Goal: Download file/media

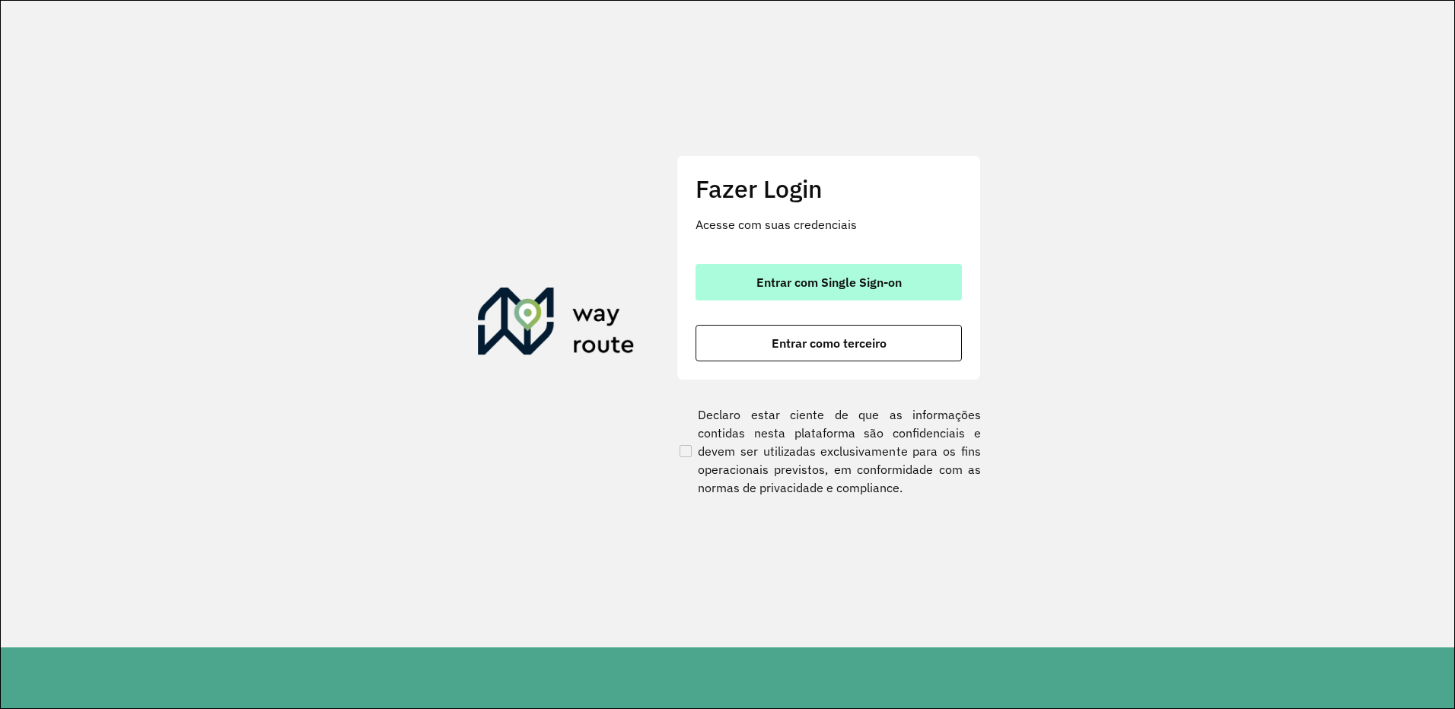
click at [700, 289] on button "Entrar com Single Sign-on" at bounding box center [828, 282] width 266 height 37
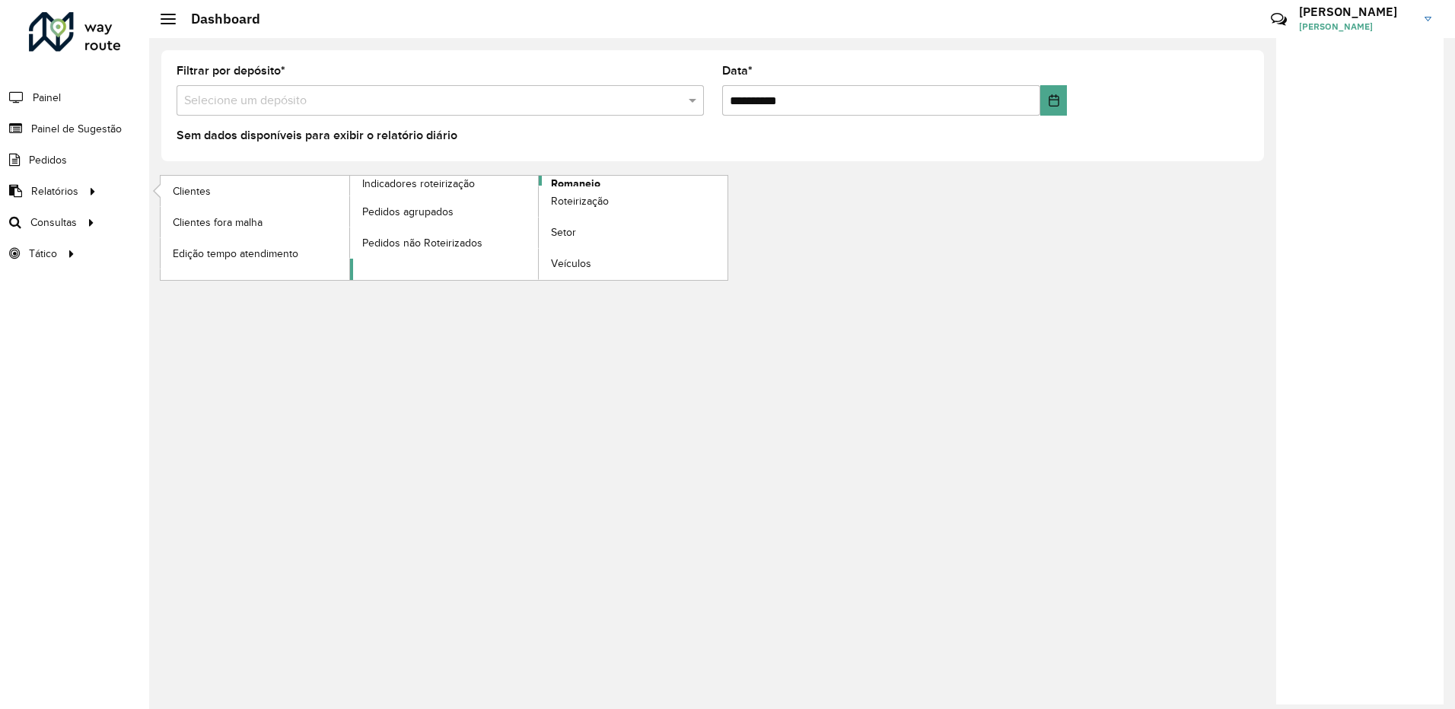
click at [587, 185] on span "Romaneio" at bounding box center [575, 184] width 49 height 16
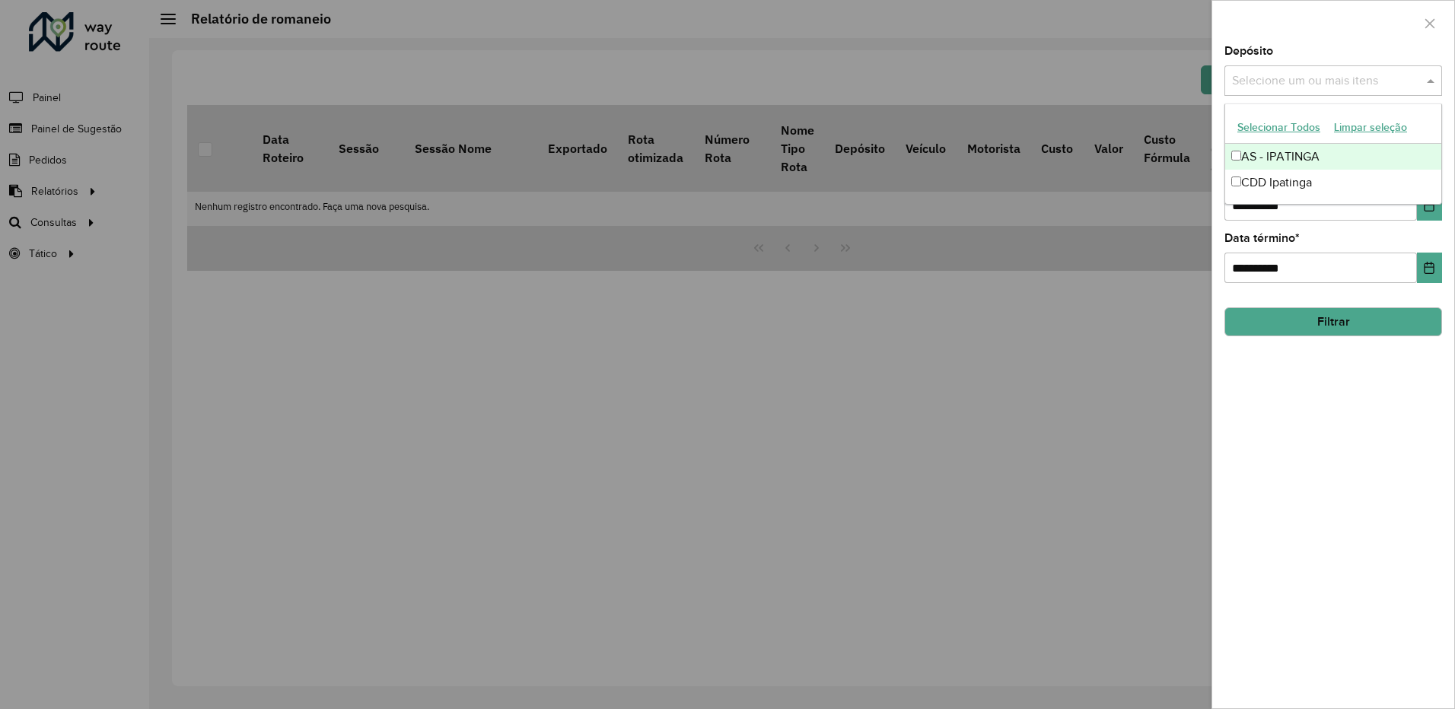
click at [1366, 81] on input "text" at bounding box center [1325, 81] width 195 height 18
click at [1299, 176] on div "CDD Ipatinga" at bounding box center [1333, 183] width 216 height 26
click at [1372, 418] on div "**********" at bounding box center [1333, 377] width 242 height 663
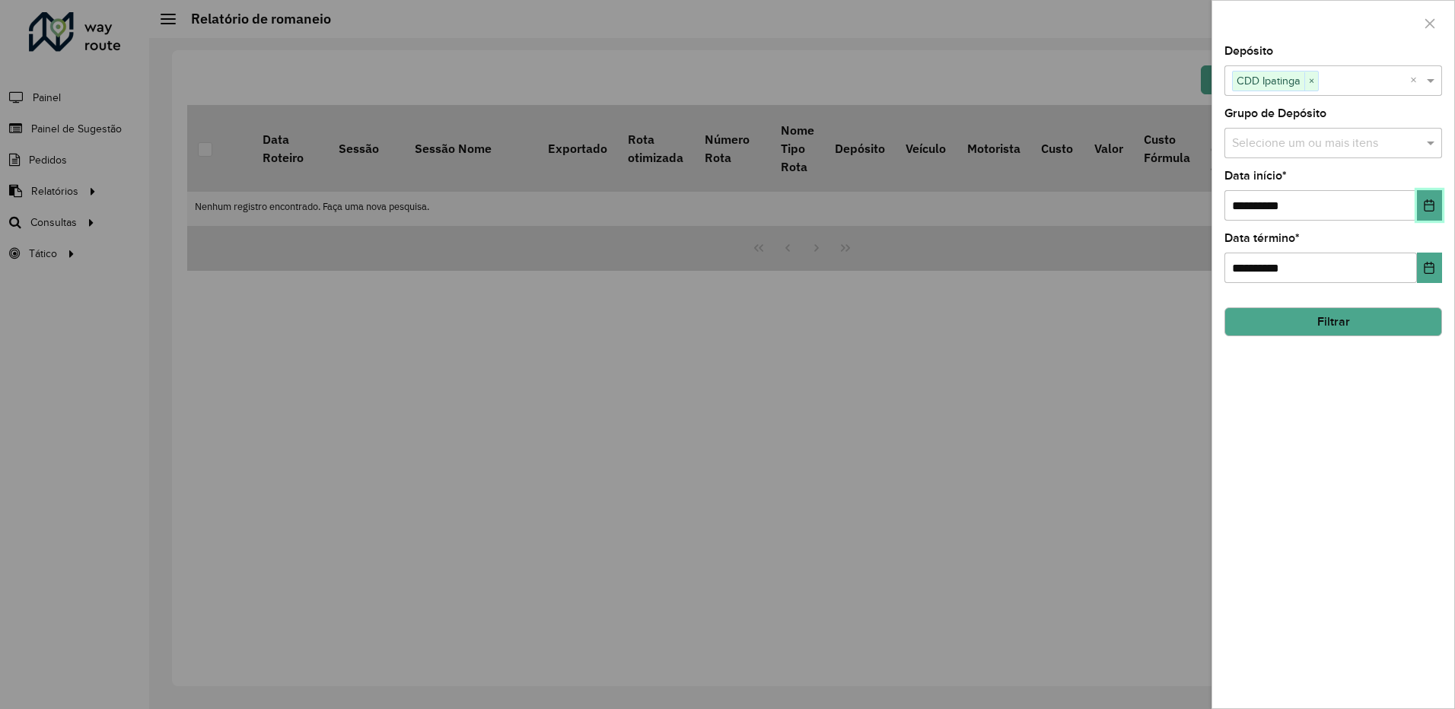
click at [1431, 205] on icon "Choose Date" at bounding box center [1429, 205] width 10 height 12
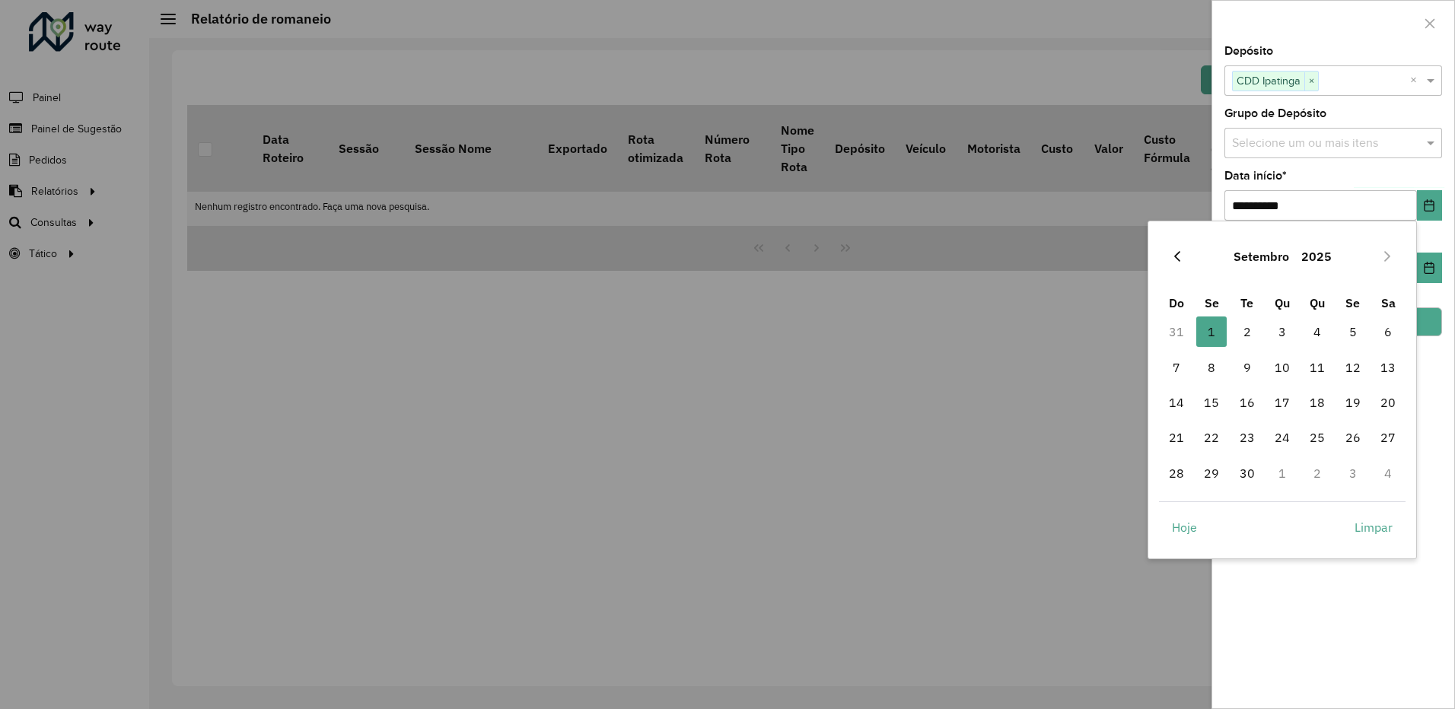
click at [1178, 253] on icon "Previous Month" at bounding box center [1177, 256] width 6 height 11
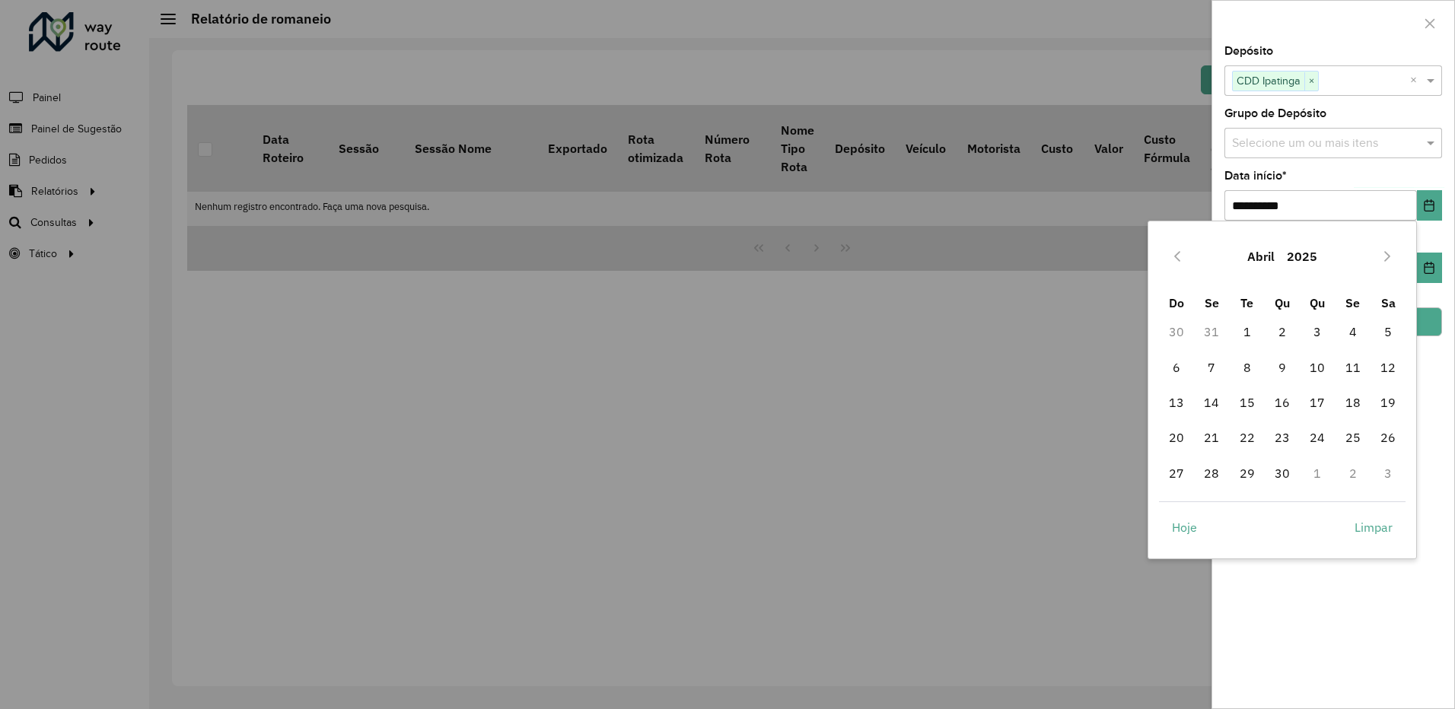
click at [1178, 253] on icon "Previous Month" at bounding box center [1177, 256] width 6 height 11
click at [1287, 325] on span "1" at bounding box center [1282, 331] width 30 height 30
type input "**********"
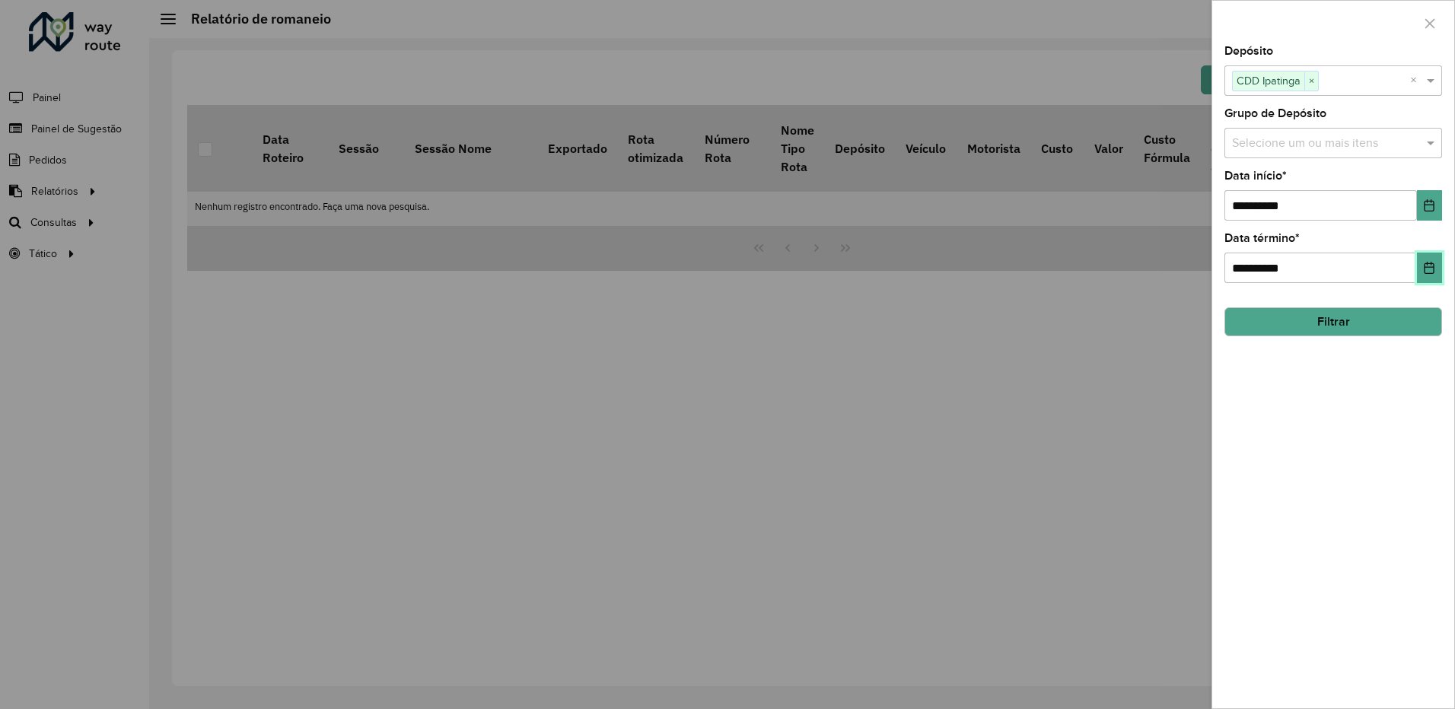
click at [1428, 272] on icon "Choose Date" at bounding box center [1429, 268] width 12 height 12
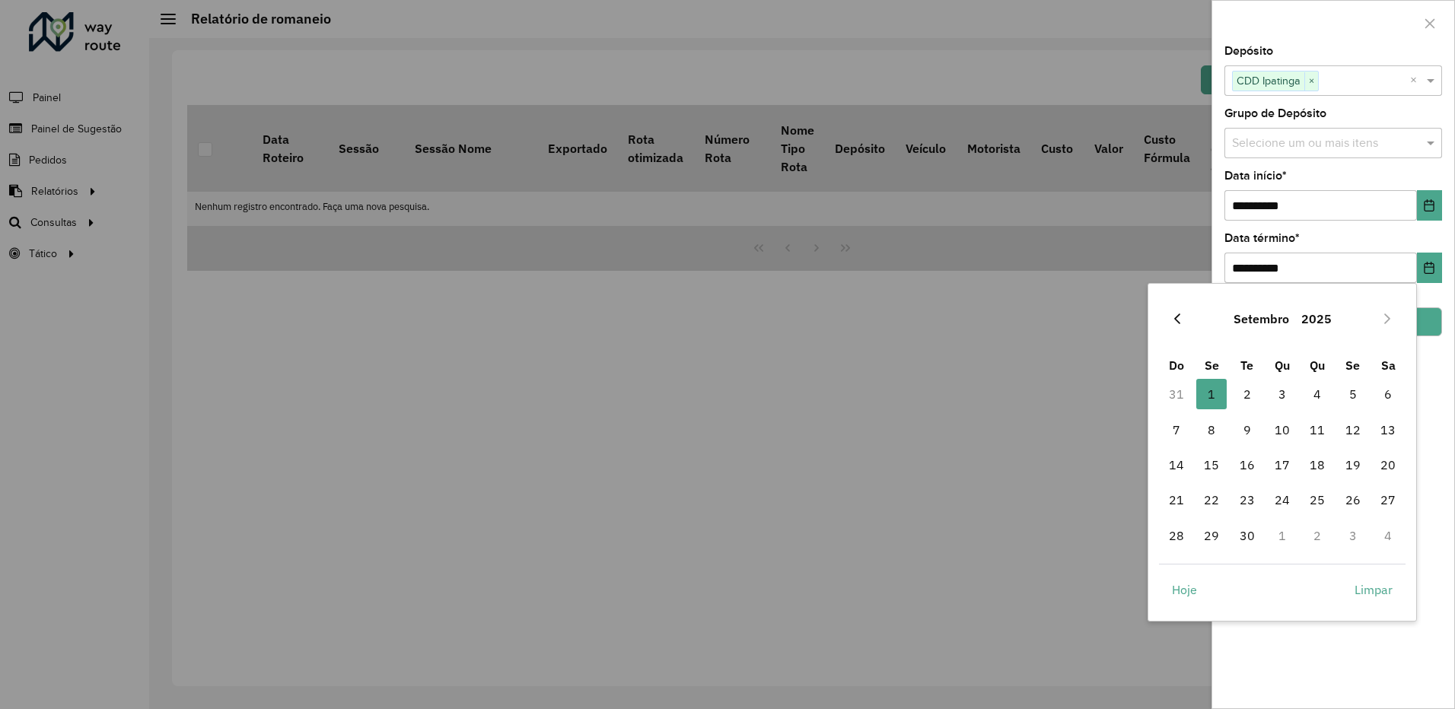
click at [1183, 327] on button "Previous Month" at bounding box center [1177, 319] width 24 height 24
click at [1181, 571] on span "31" at bounding box center [1176, 570] width 30 height 30
type input "**********"
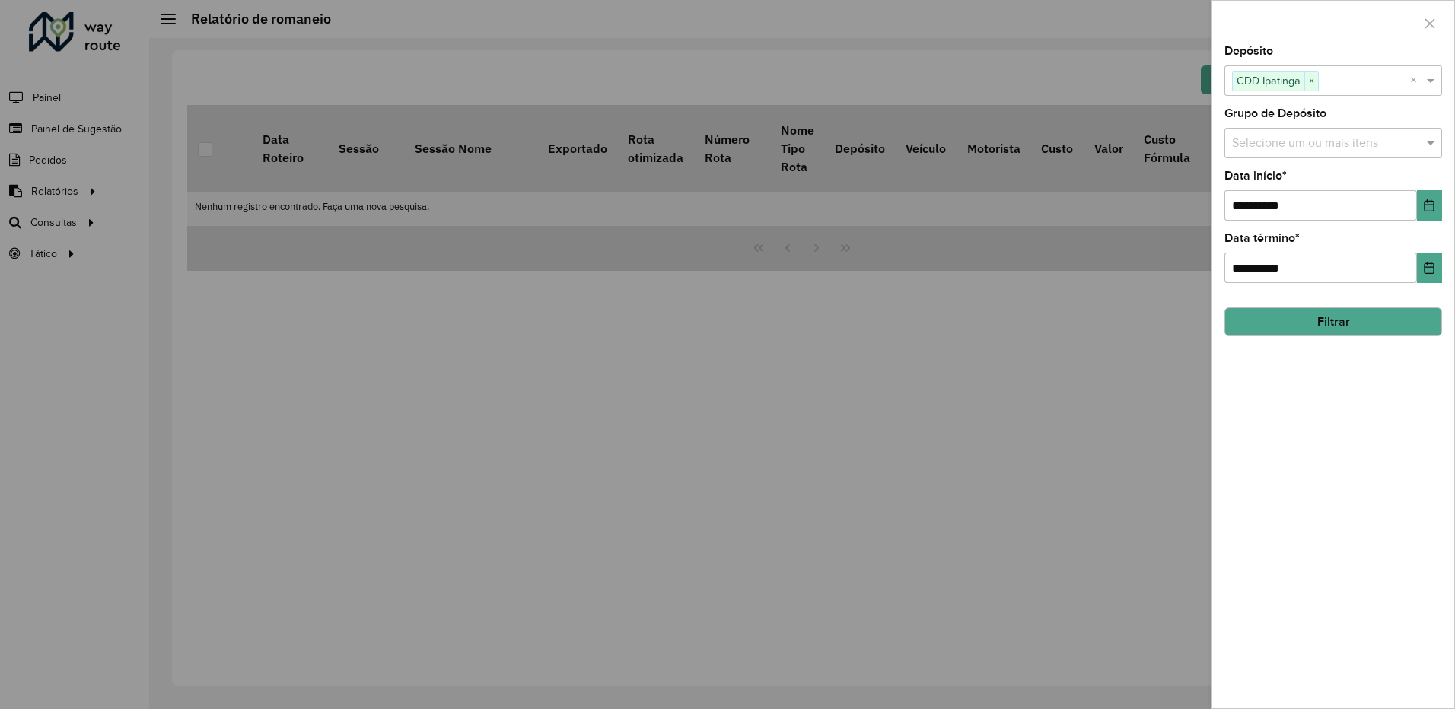
click at [1348, 331] on button "Filtrar" at bounding box center [1333, 321] width 218 height 29
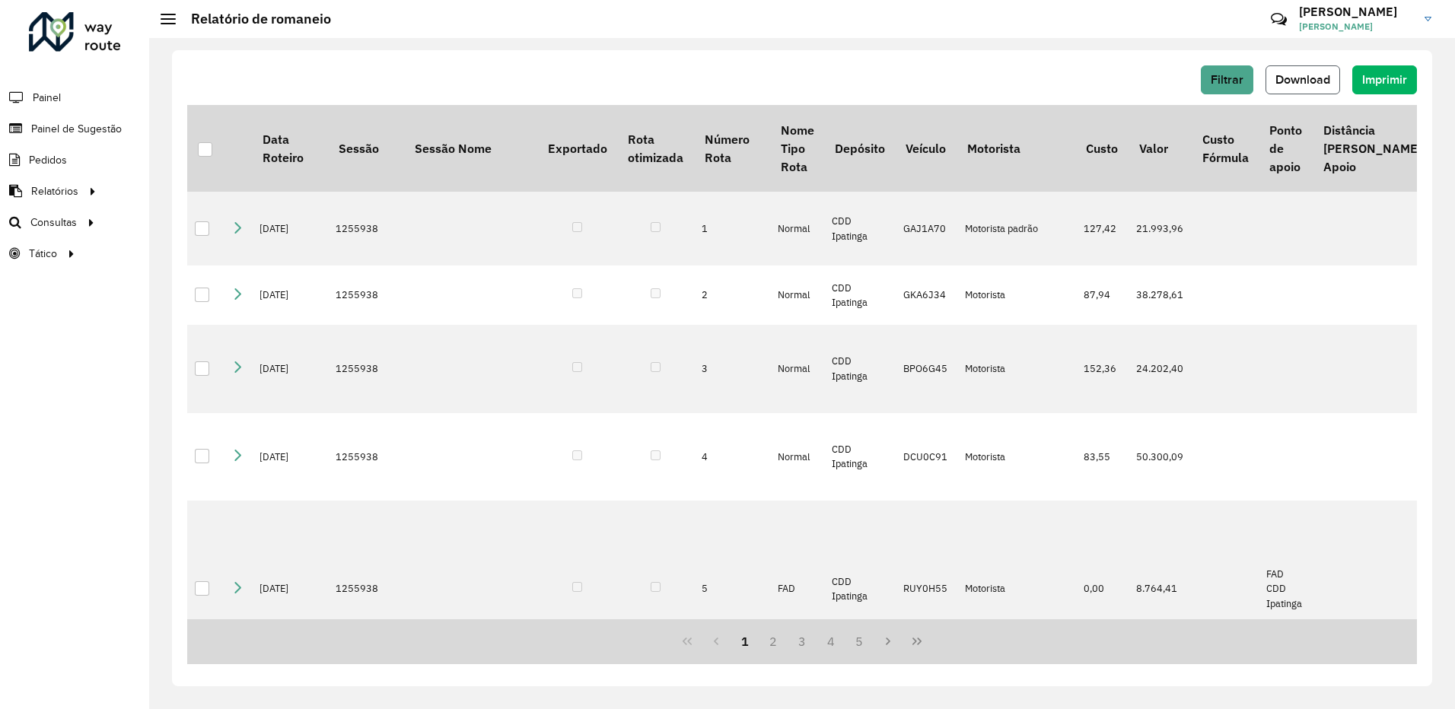
click at [1292, 75] on span "Download" at bounding box center [1302, 79] width 55 height 13
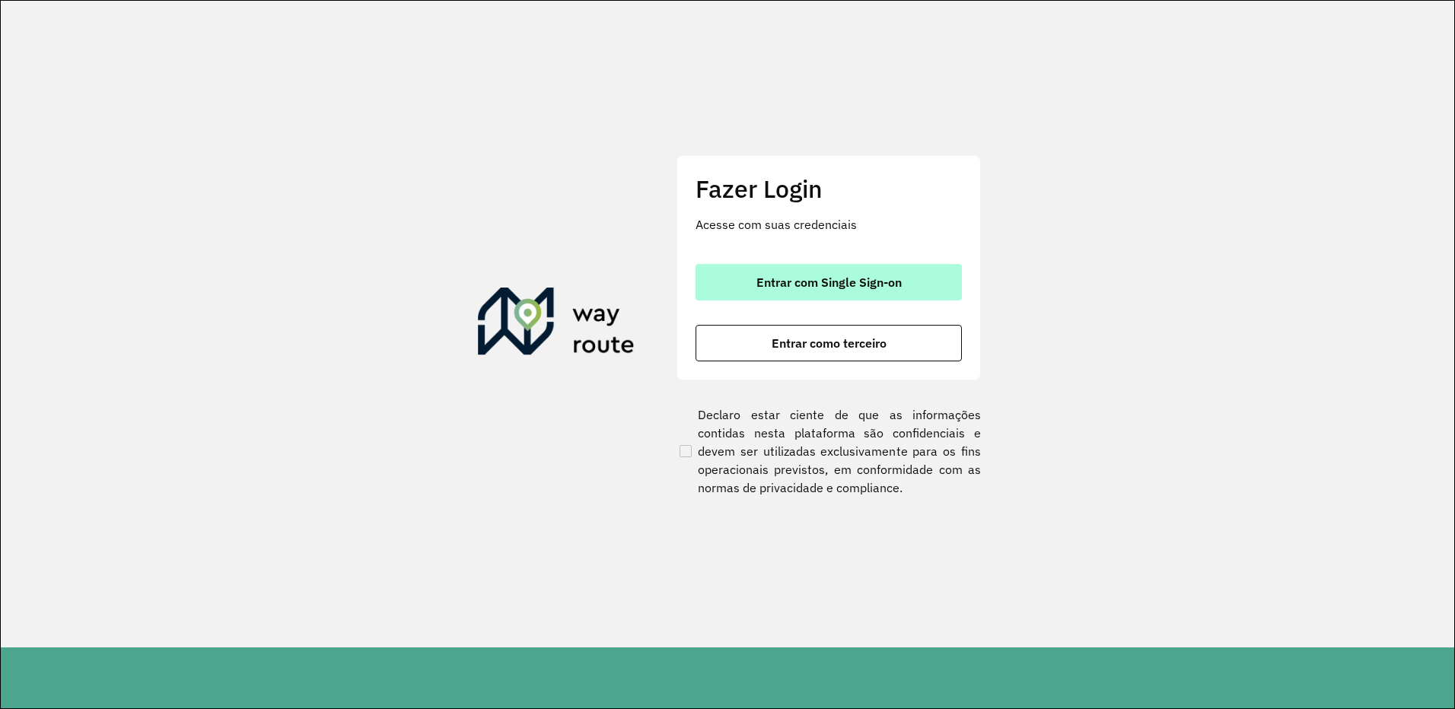
click at [807, 297] on button "Entrar com Single Sign-on" at bounding box center [828, 282] width 266 height 37
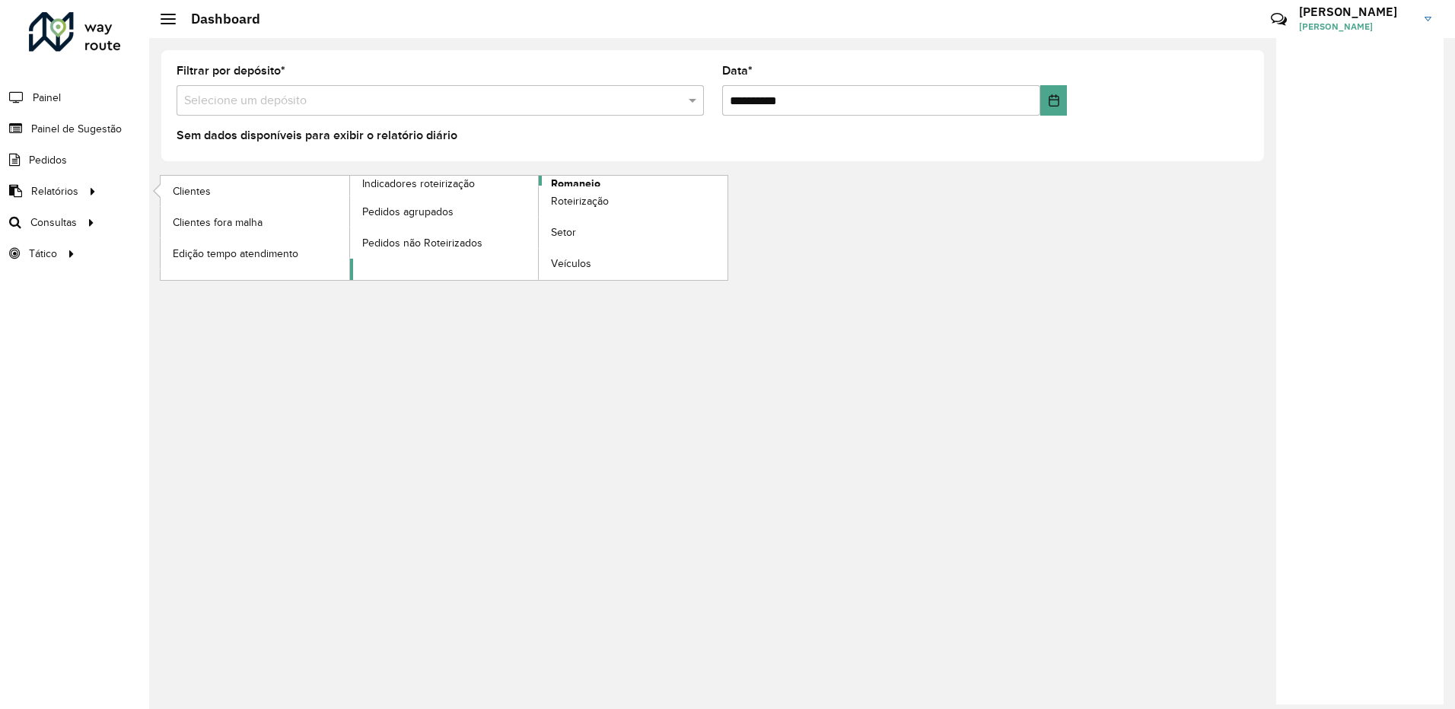
click at [574, 184] on span "Romaneio" at bounding box center [575, 184] width 49 height 16
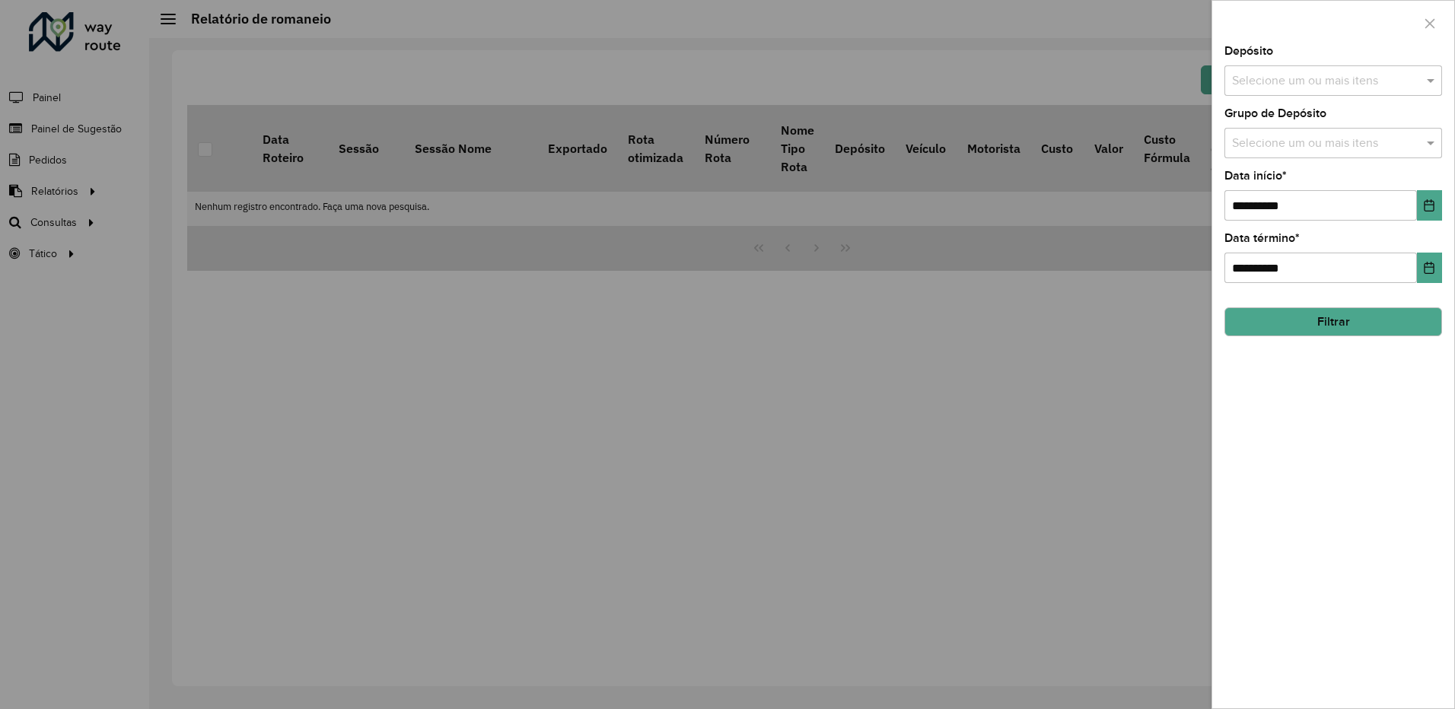
click at [1238, 72] on input "text" at bounding box center [1325, 81] width 195 height 18
click at [1264, 185] on div "CDD Ipatinga" at bounding box center [1333, 183] width 216 height 26
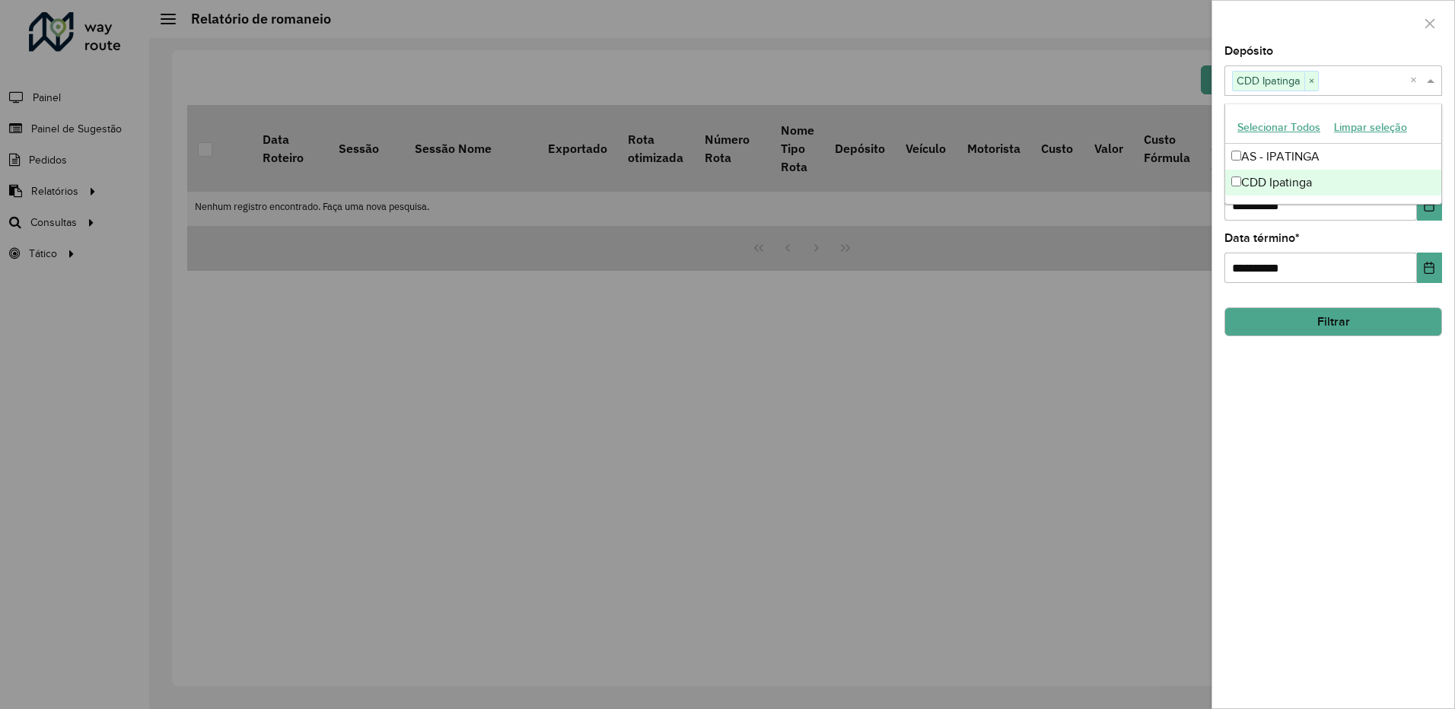
click at [1343, 430] on div "**********" at bounding box center [1333, 377] width 242 height 663
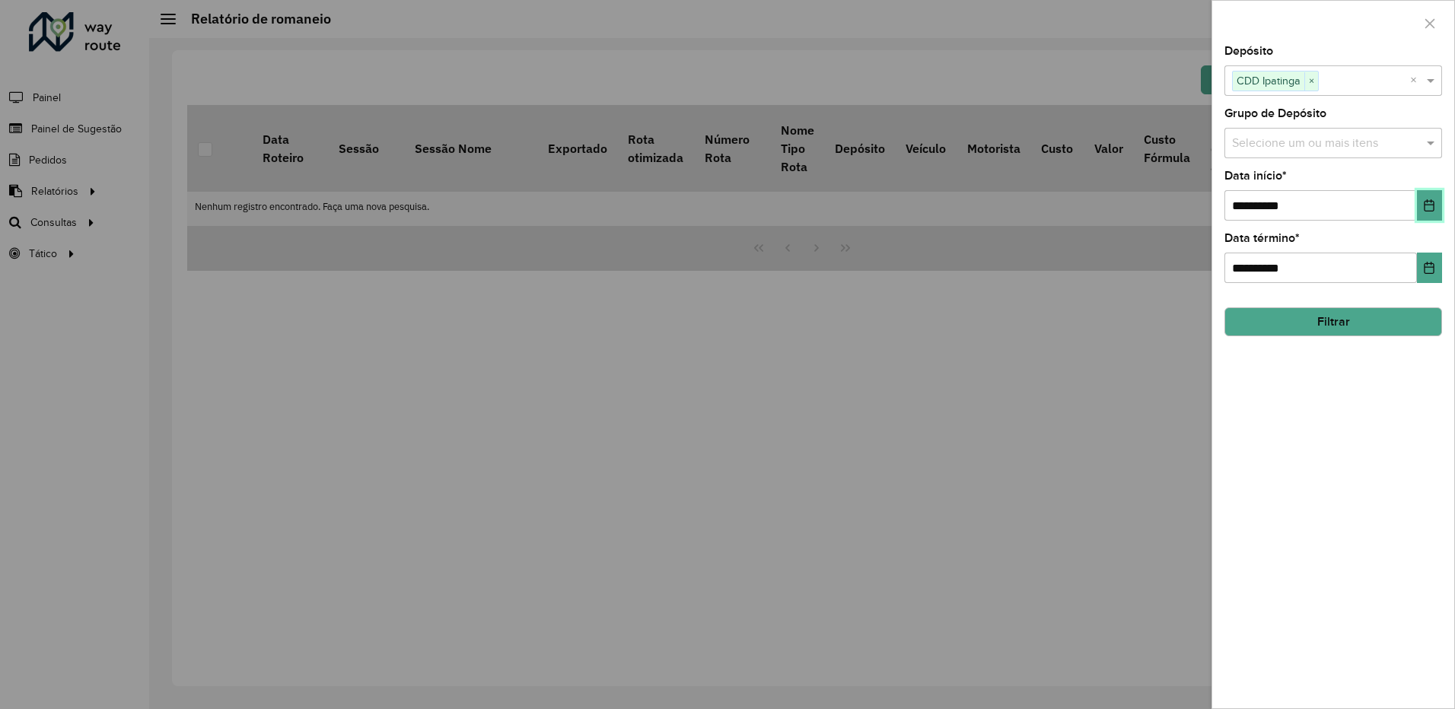
click at [1439, 203] on button "Choose Date" at bounding box center [1429, 205] width 25 height 30
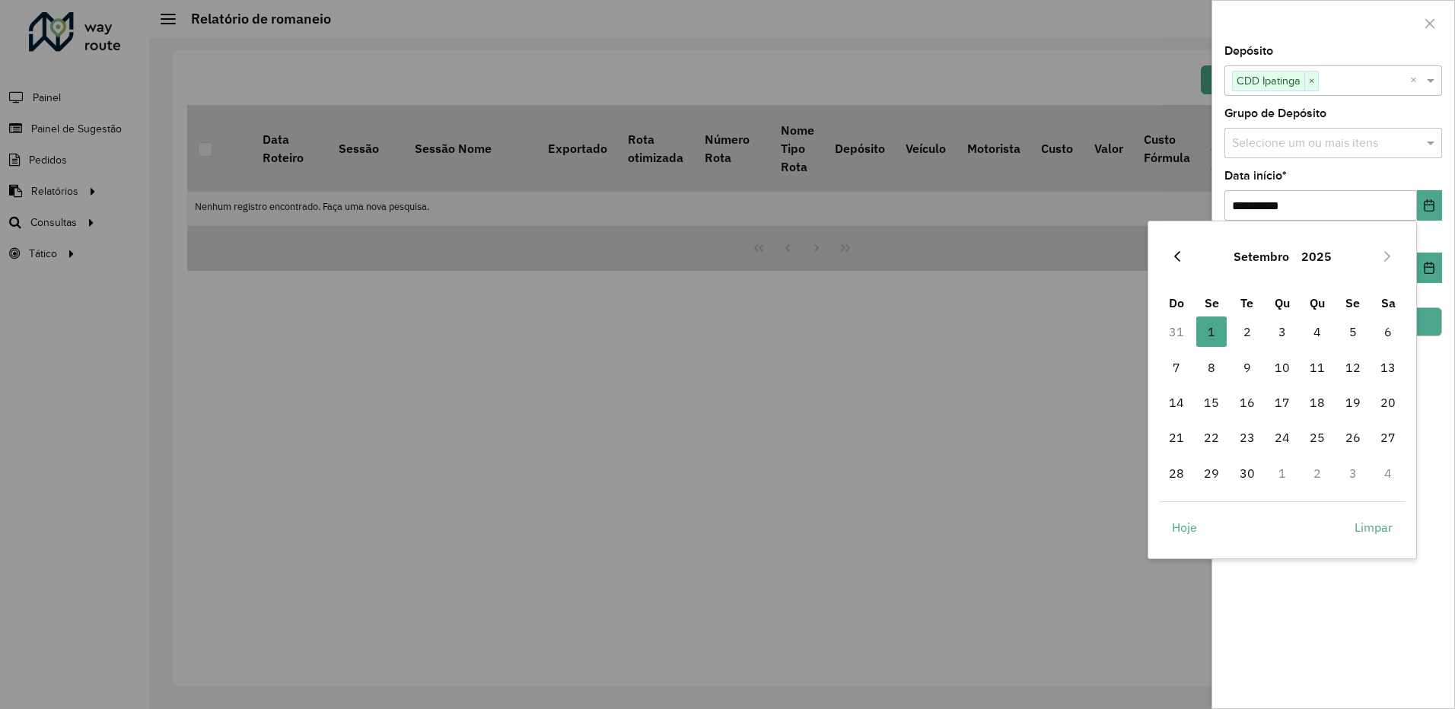
click at [1179, 260] on icon "Previous Month" at bounding box center [1177, 256] width 12 height 12
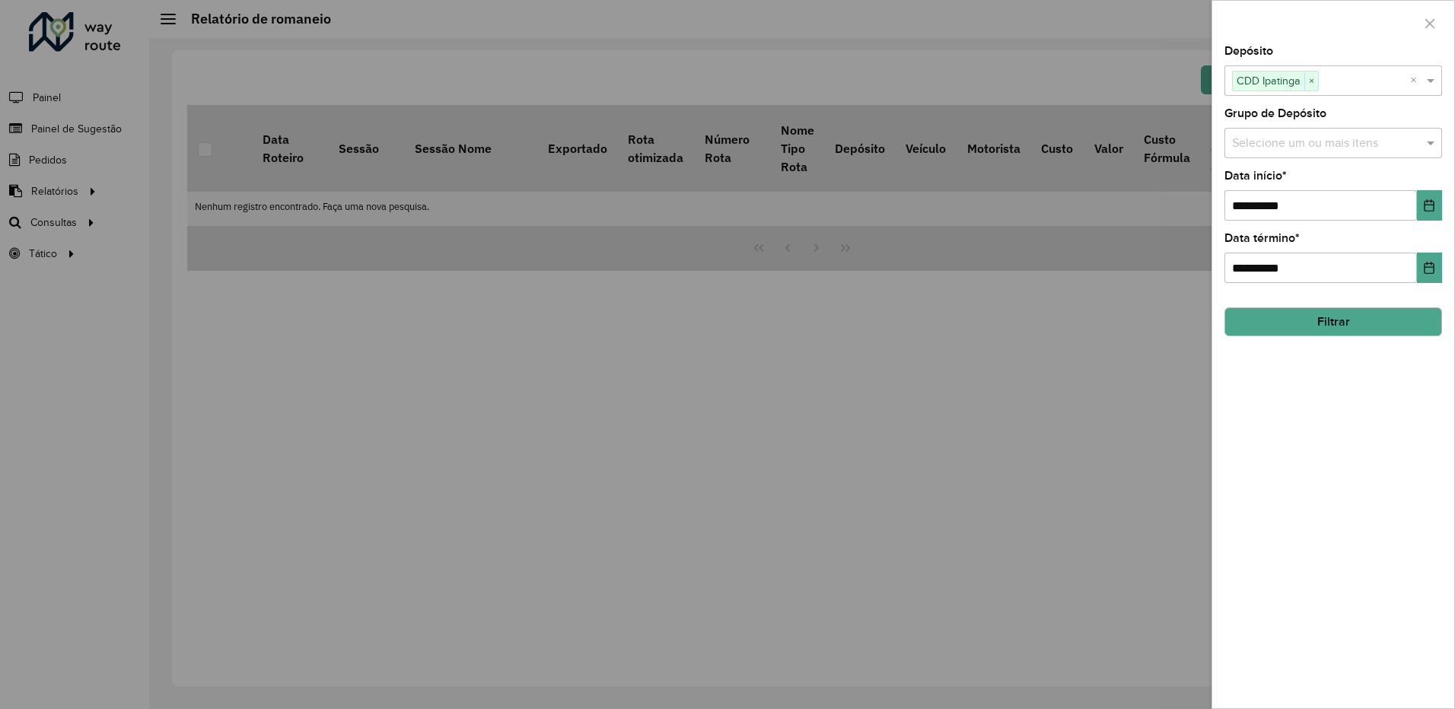
click at [676, 495] on div at bounding box center [727, 354] width 1455 height 709
